Goal: Register for event/course

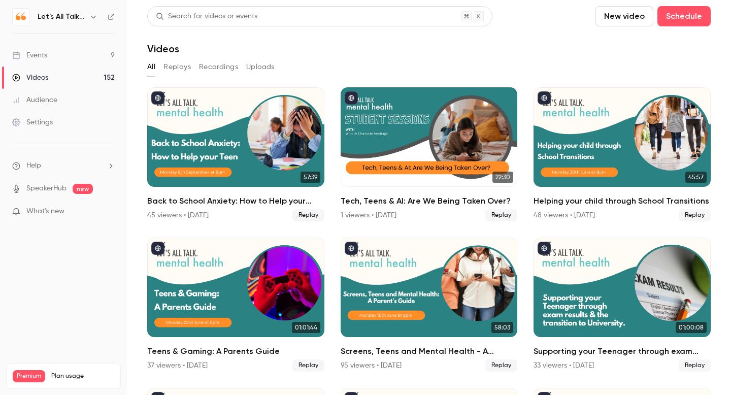
click at [112, 16] on icon at bounding box center [111, 16] width 7 height 7
click at [26, 55] on div "Events" at bounding box center [29, 55] width 35 height 10
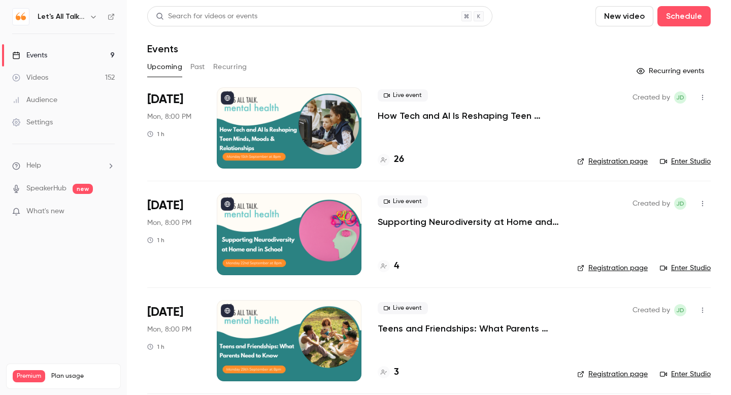
click at [446, 117] on p "How Tech and AI Is Reshaping Teen Minds, Moods & Relationships" at bounding box center [468, 116] width 183 height 12
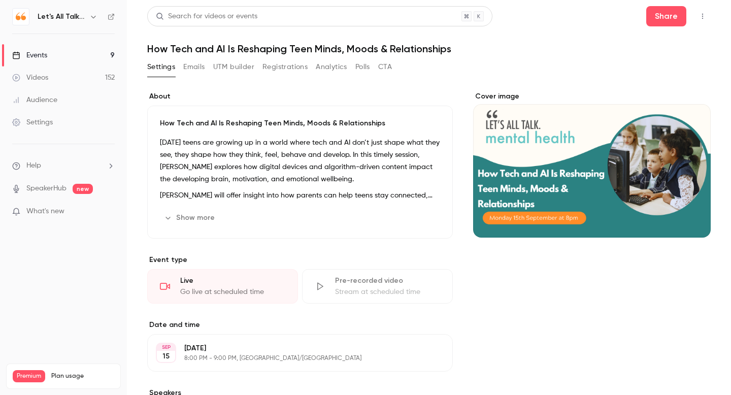
click at [703, 17] on icon "button" at bounding box center [702, 16] width 8 height 7
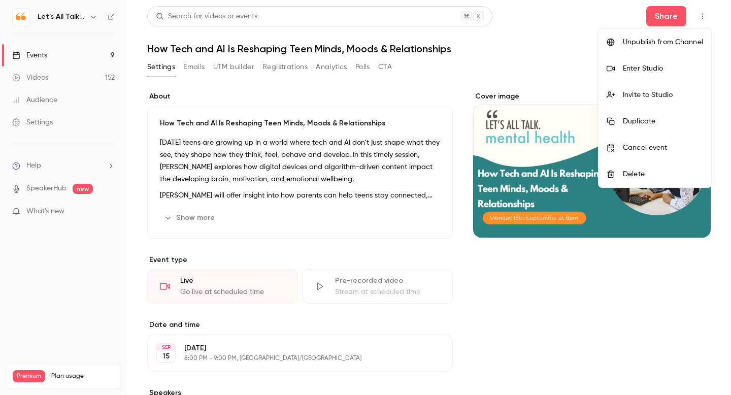
click at [651, 61] on li "Enter Studio" at bounding box center [654, 68] width 113 height 26
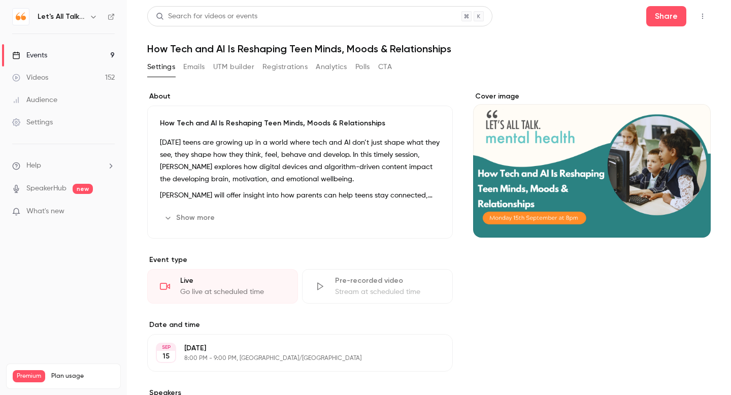
click at [46, 54] on div "Events" at bounding box center [29, 55] width 35 height 10
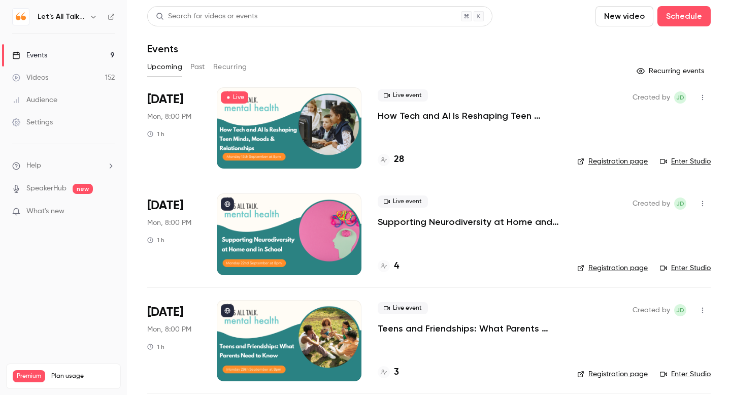
click at [402, 159] on h4 "28" at bounding box center [399, 160] width 10 height 14
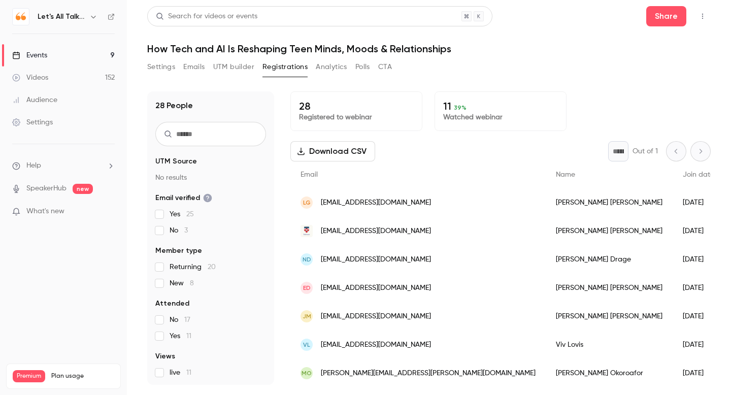
click at [39, 52] on div "Events" at bounding box center [29, 55] width 35 height 10
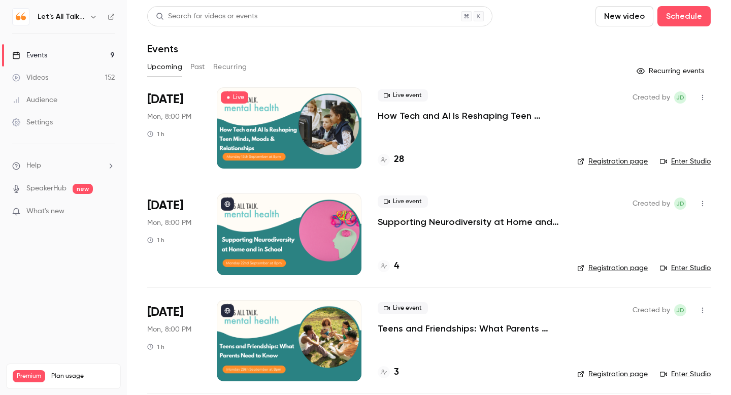
click at [389, 114] on p "How Tech and AI Is Reshaping Teen Minds, Moods & Relationships" at bounding box center [468, 116] width 183 height 12
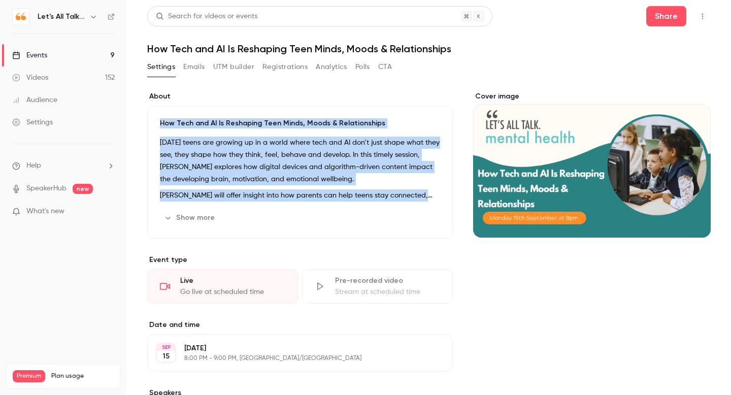
drag, startPoint x: 157, startPoint y: 120, endPoint x: 428, endPoint y: 192, distance: 280.5
click at [428, 192] on div "How Tech and AI Is Reshaping Teen Minds, Moods & Relationships [DATE] teens are…" at bounding box center [299, 172] width 305 height 133
